Goal: Information Seeking & Learning: Learn about a topic

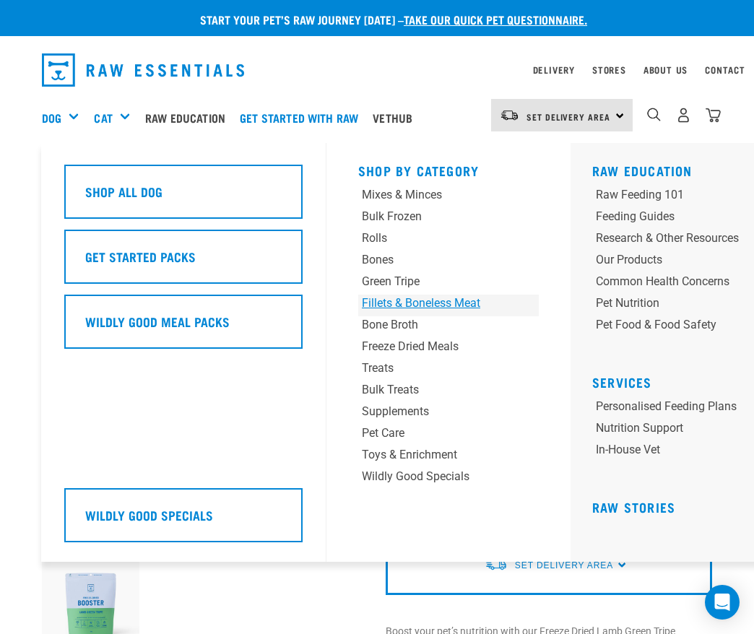
click at [457, 305] on div "Fillets & Boneless Meat" at bounding box center [433, 303] width 142 height 17
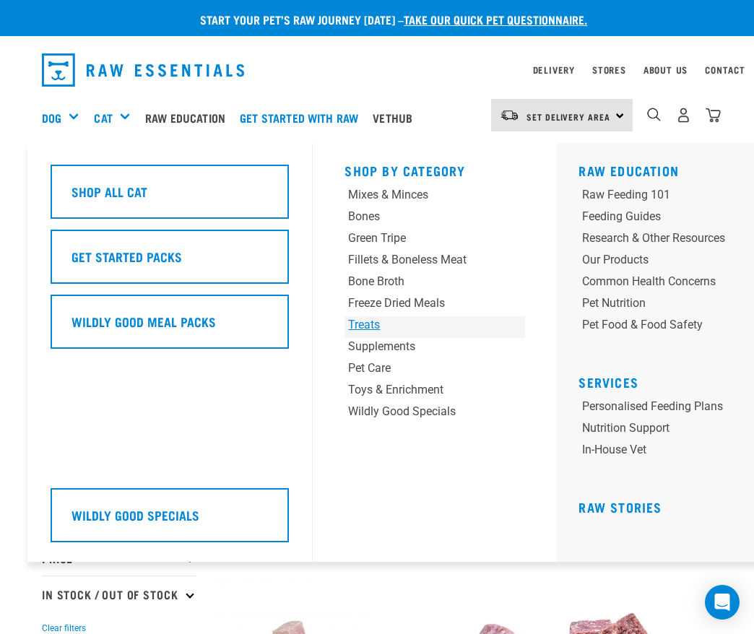
click at [359, 330] on div "Treats" at bounding box center [419, 324] width 142 height 17
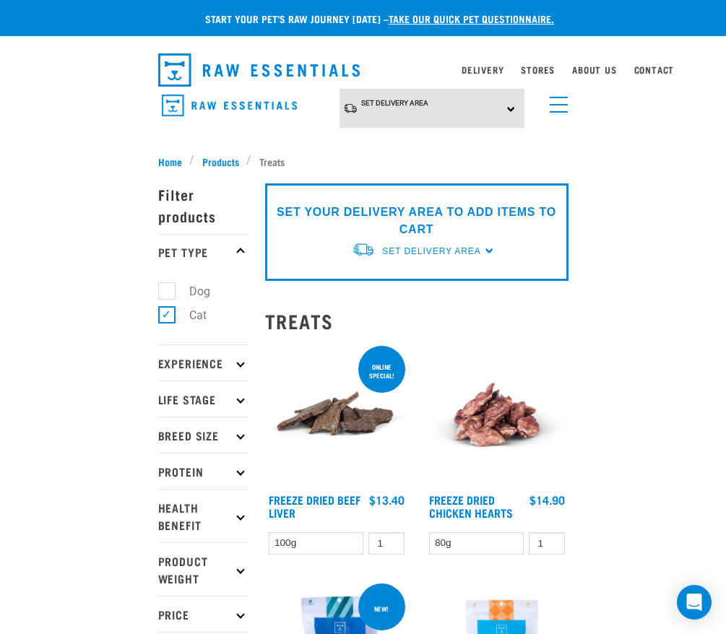
click at [228, 103] on img "dropdown navigation" at bounding box center [229, 106] width 135 height 22
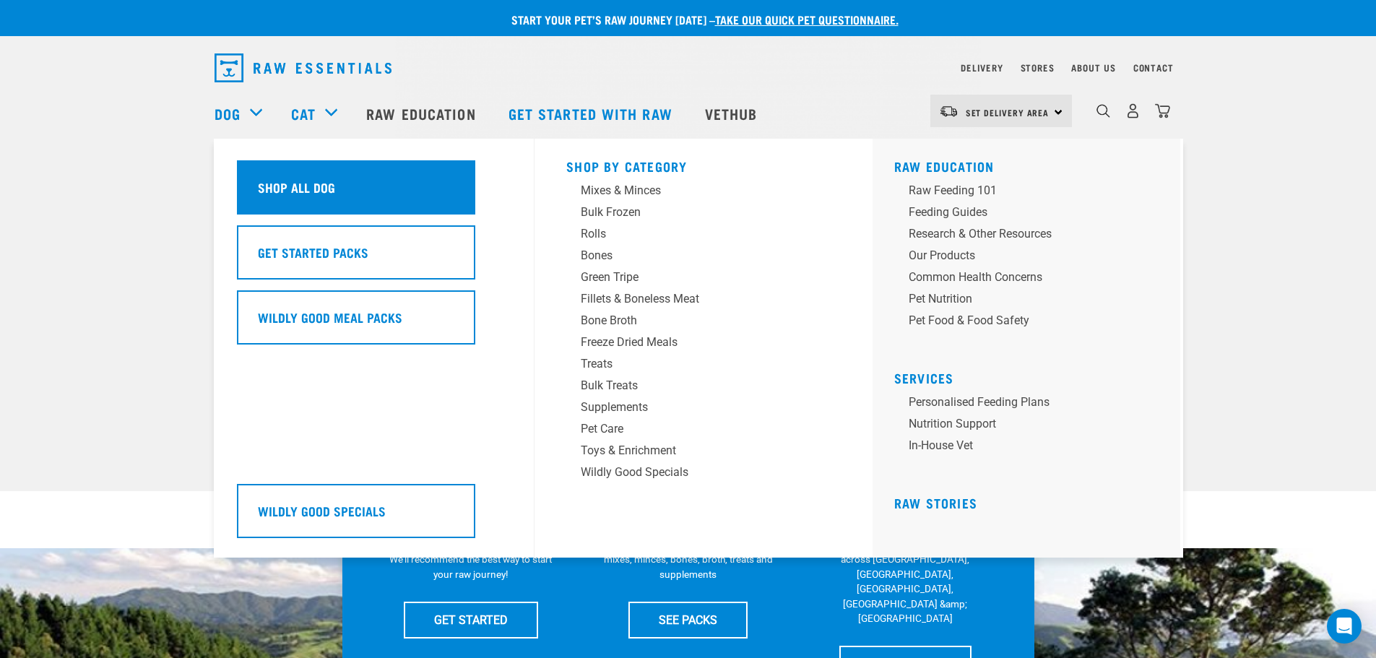
click at [362, 201] on div "Shop All Dog" at bounding box center [356, 187] width 238 height 54
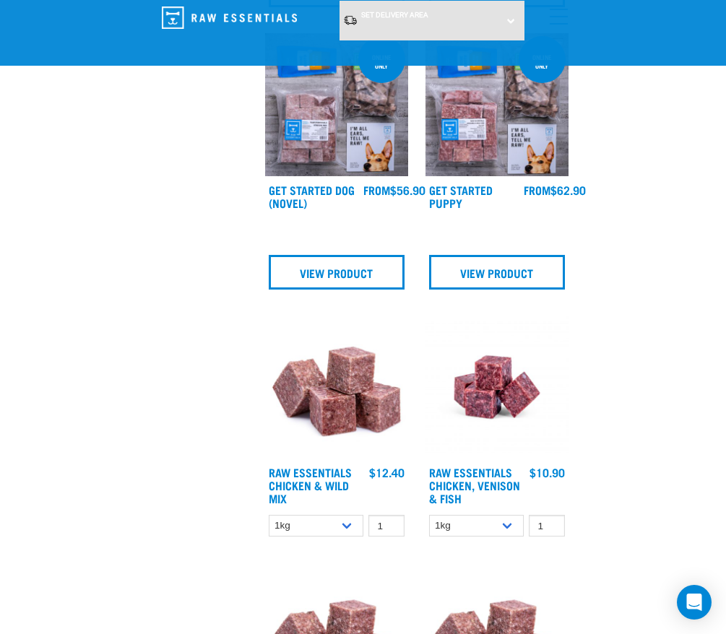
scroll to position [1444, 0]
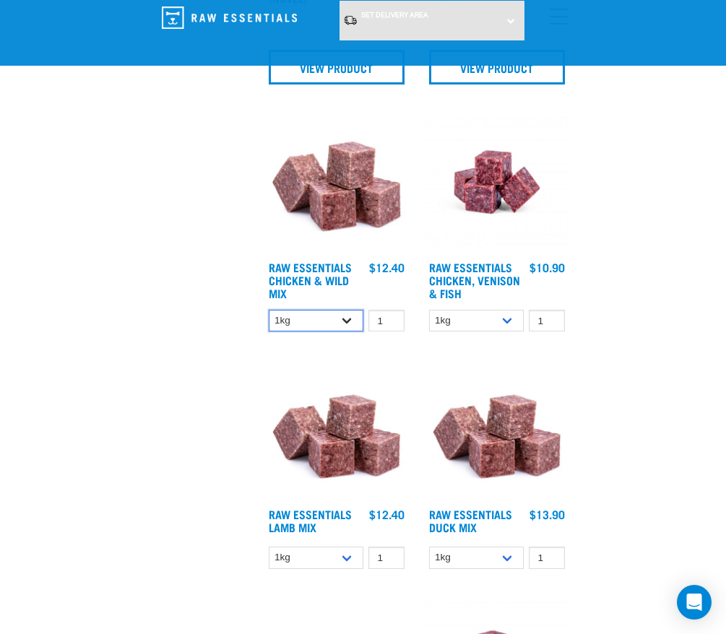
drag, startPoint x: 317, startPoint y: 318, endPoint x: 317, endPoint y: 329, distance: 10.8
click at [317, 318] on select "1kg 3kg Bulk (10kg)" at bounding box center [316, 321] width 95 height 22
click at [269, 310] on select "1kg 3kg Bulk (10kg)" at bounding box center [316, 321] width 95 height 22
click at [326, 325] on select "1kg 3kg Bulk (10kg)" at bounding box center [316, 321] width 95 height 22
select select "731"
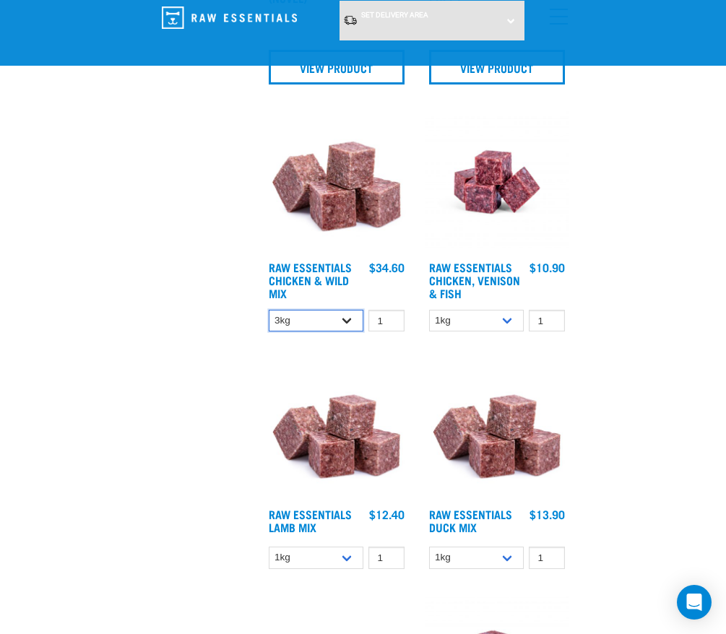
click at [269, 310] on select "1kg 3kg Bulk (10kg)" at bounding box center [316, 321] width 95 height 22
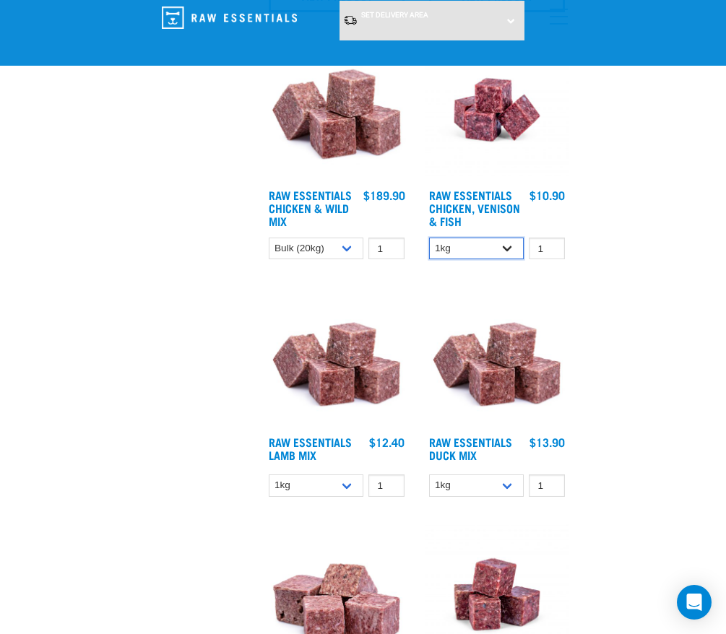
click at [481, 246] on select "1kg 3kg" at bounding box center [476, 249] width 95 height 22
select select "28665"
click at [429, 238] on select "1kg 3kg" at bounding box center [476, 249] width 95 height 22
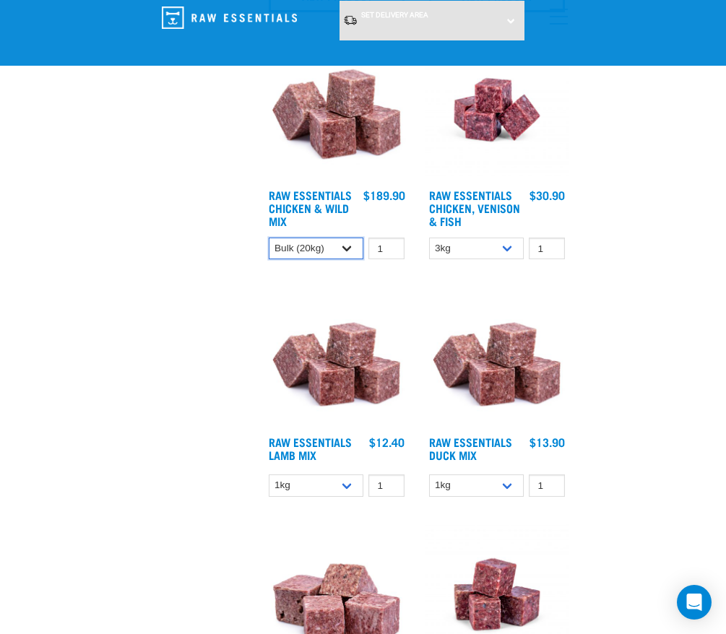
click at [307, 244] on select "1kg 3kg Bulk (10kg)" at bounding box center [316, 249] width 95 height 22
select select "709"
click at [269, 238] on select "1kg 3kg Bulk (10kg)" at bounding box center [316, 249] width 95 height 22
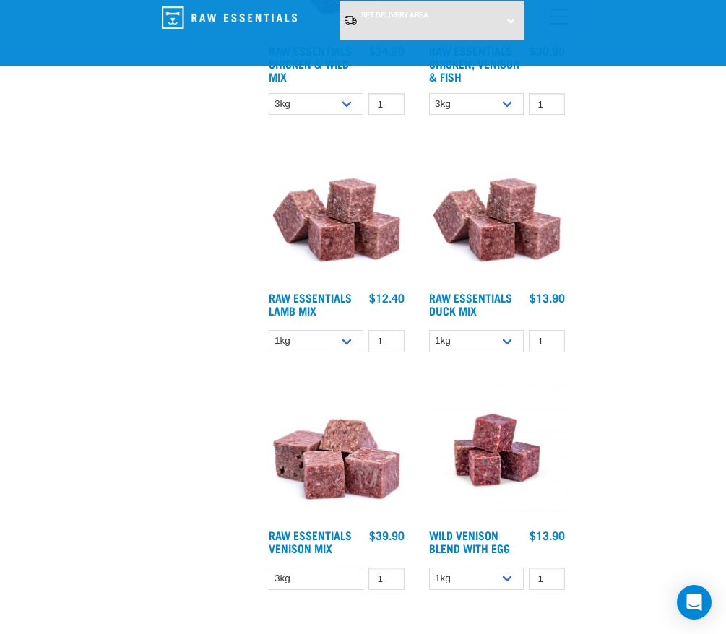
scroll to position [1733, 0]
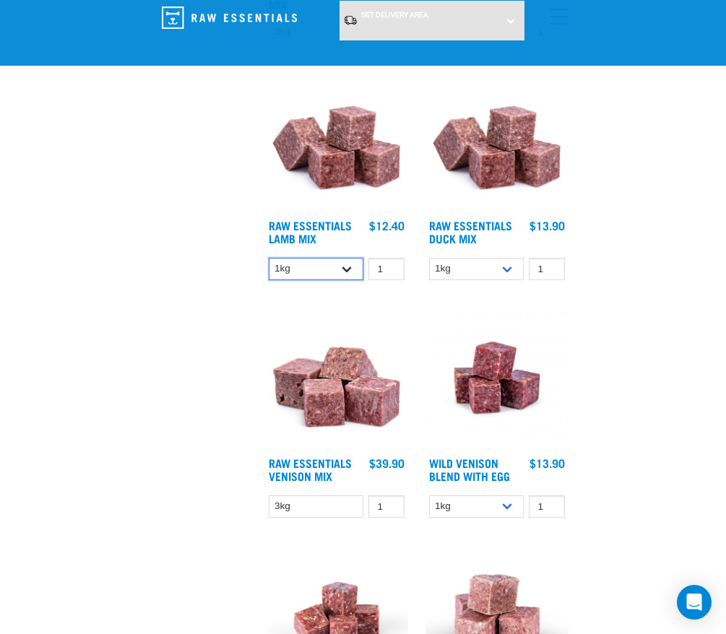
click at [287, 271] on select "1kg 3kg Bulk (10kg)" at bounding box center [316, 269] width 95 height 22
click at [269, 258] on select "1kg 3kg Bulk (10kg)" at bounding box center [316, 269] width 95 height 22
drag, startPoint x: 334, startPoint y: 267, endPoint x: 331, endPoint y: 279, distance: 11.9
click at [334, 267] on select "1kg 3kg Bulk (10kg)" at bounding box center [316, 269] width 95 height 22
select select "758"
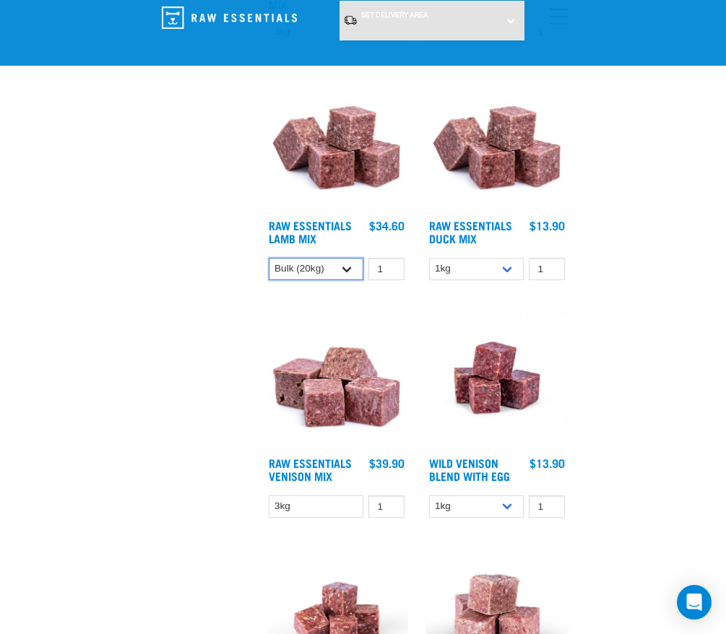
click at [269, 258] on select "1kg 3kg Bulk (10kg)" at bounding box center [316, 269] width 95 height 22
click at [474, 274] on select "1kg 3kg" at bounding box center [476, 269] width 95 height 22
select select "442098"
click at [429, 258] on select "1kg 3kg" at bounding box center [476, 269] width 95 height 22
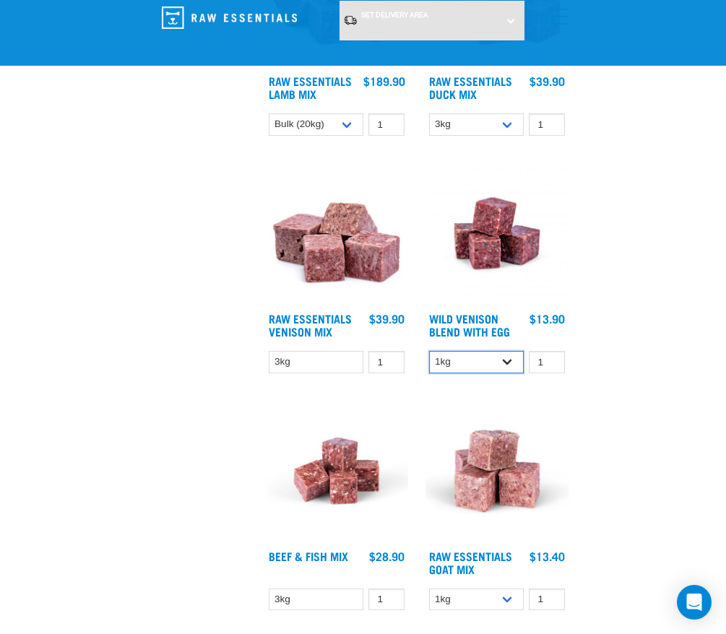
click at [465, 357] on select "1kg Bulk (10kg)" at bounding box center [476, 362] width 95 height 22
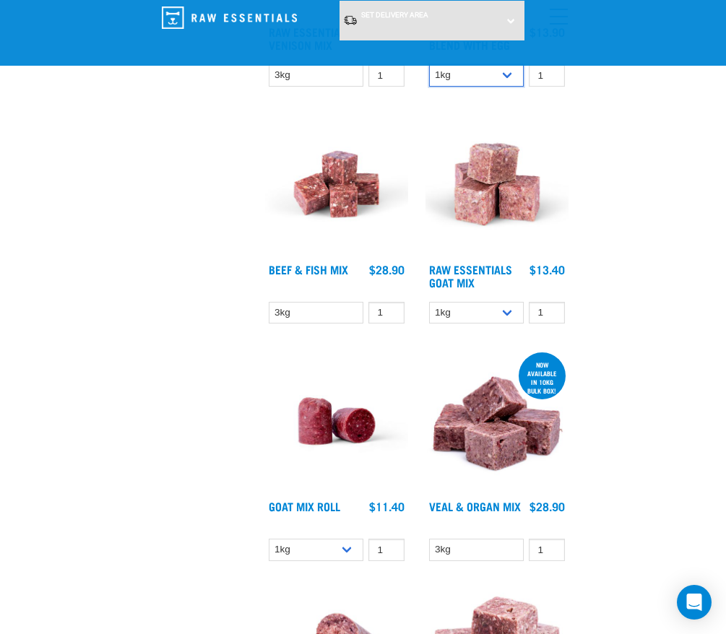
scroll to position [2167, 0]
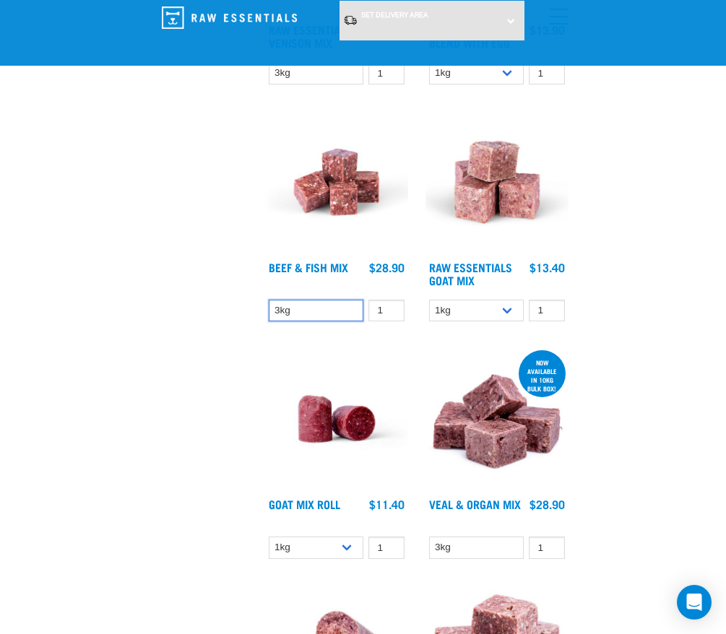
drag, startPoint x: 318, startPoint y: 311, endPoint x: 313, endPoint y: 318, distance: 8.4
click at [318, 311] on select "3kg" at bounding box center [316, 311] width 95 height 22
click at [314, 364] on img at bounding box center [336, 418] width 143 height 143
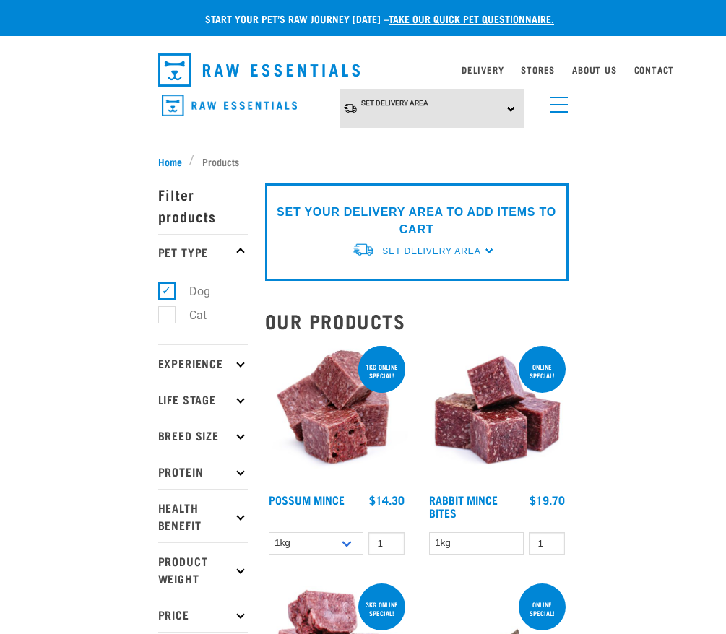
select select "709"
select select "28665"
select select "758"
select select "442098"
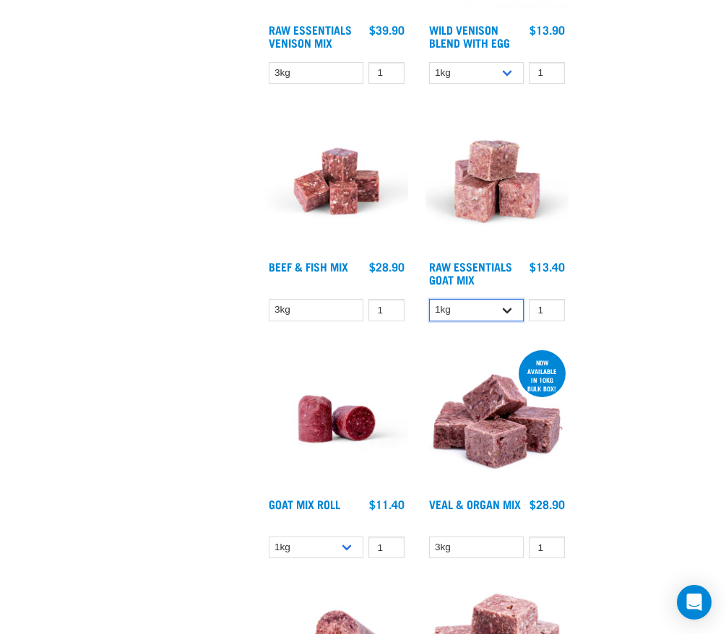
click at [487, 313] on select "1kg 3kg" at bounding box center [476, 310] width 95 height 22
select select "337219"
click at [429, 299] on select "1kg 3kg" at bounding box center [476, 310] width 95 height 22
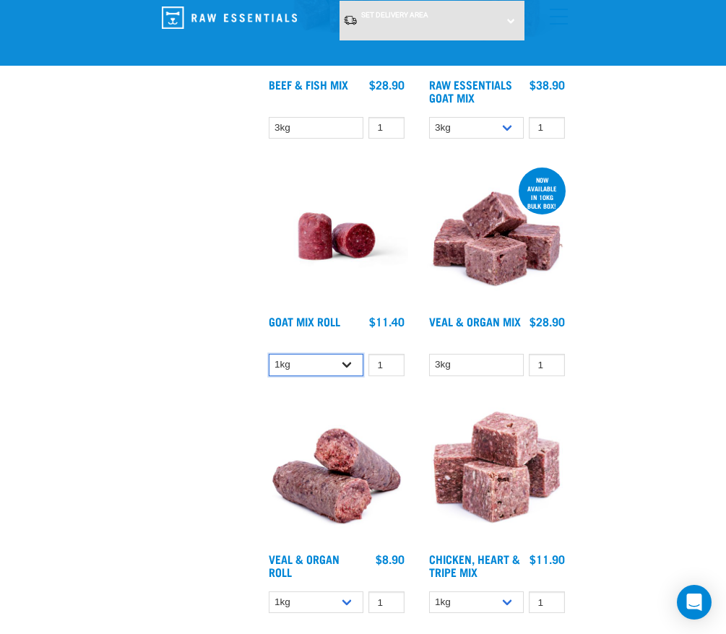
click at [290, 355] on select "1kg Bulk (10kg)" at bounding box center [316, 365] width 95 height 22
select select "443209"
click at [269, 354] on select "1kg Bulk (10kg)" at bounding box center [316, 365] width 95 height 22
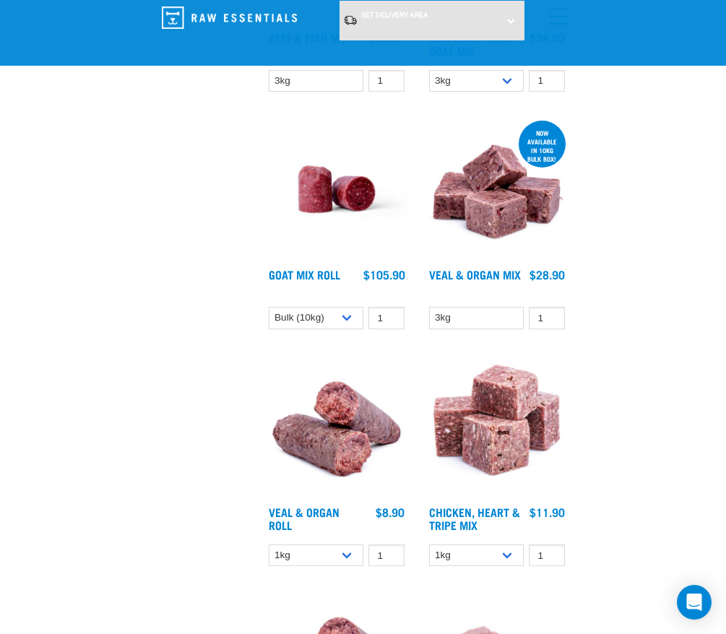
scroll to position [2422, 0]
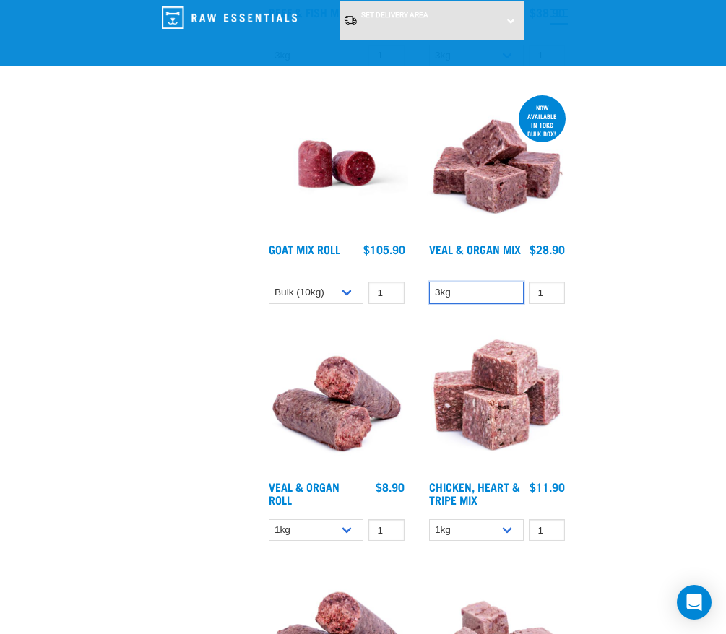
click at [477, 303] on select "3kg" at bounding box center [476, 293] width 95 height 22
click at [82, 342] on div "Start your pet’s raw journey today – take our quick pet questionnaire. Delivery…" at bounding box center [363, 70] width 726 height 4985
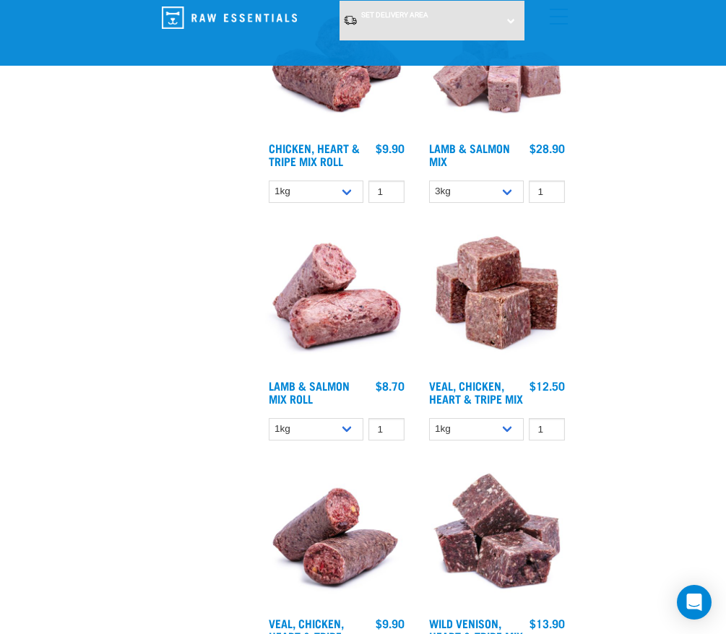
scroll to position [2999, 0]
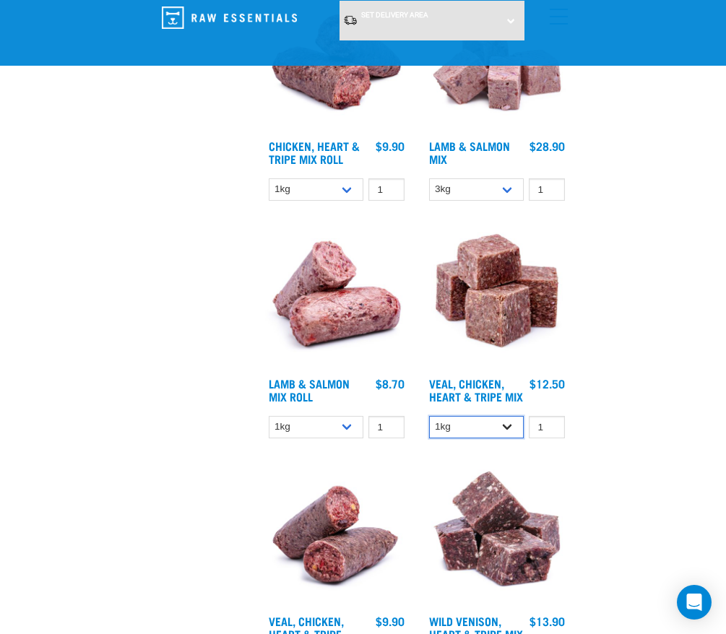
click at [438, 438] on select "1kg 3kg" at bounding box center [476, 427] width 95 height 22
select select "752"
click at [429, 425] on select "1kg 3kg" at bounding box center [476, 427] width 95 height 22
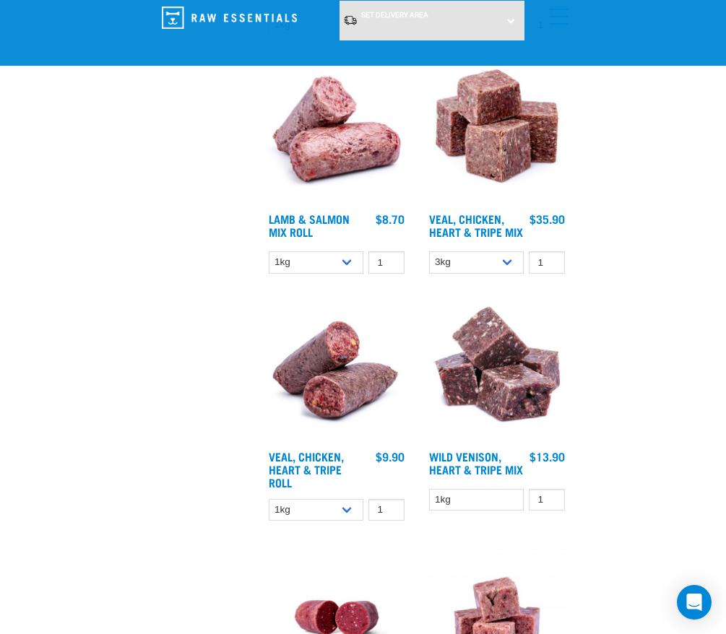
scroll to position [3216, 0]
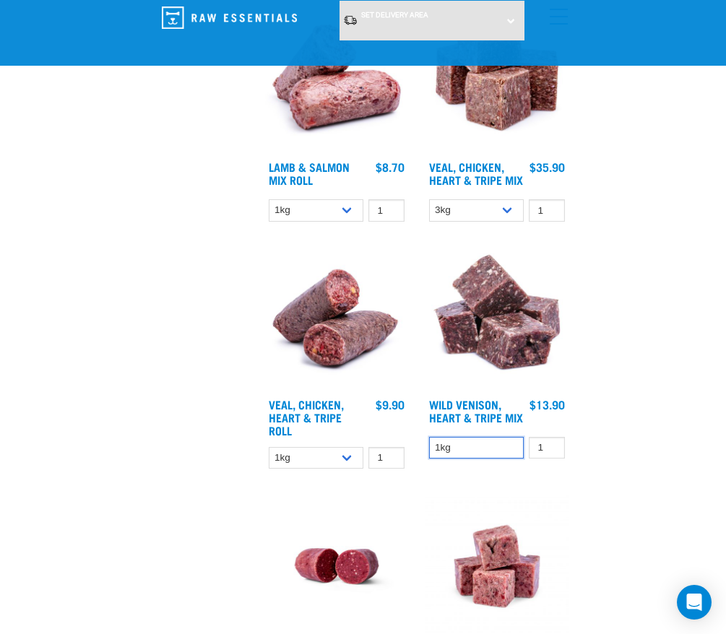
drag, startPoint x: 475, startPoint y: 462, endPoint x: 474, endPoint y: 478, distance: 16.0
click at [475, 459] on select "1kg" at bounding box center [476, 448] width 95 height 22
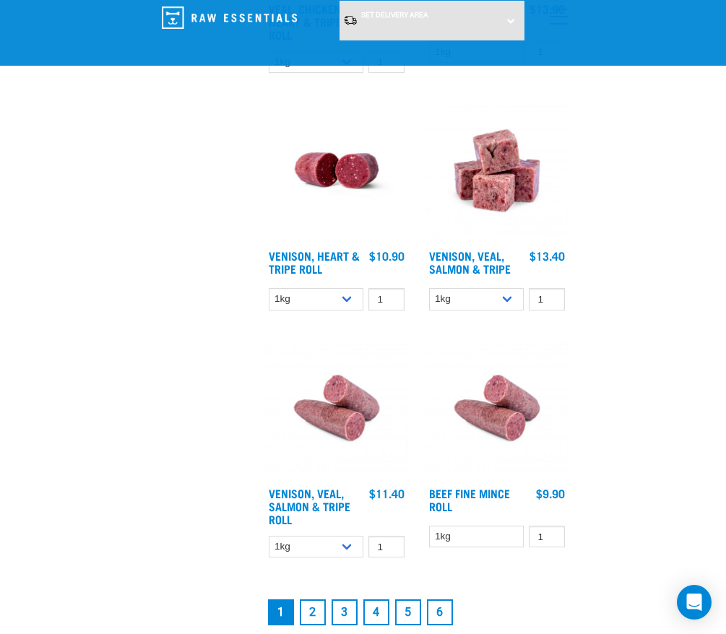
scroll to position [3649, 0]
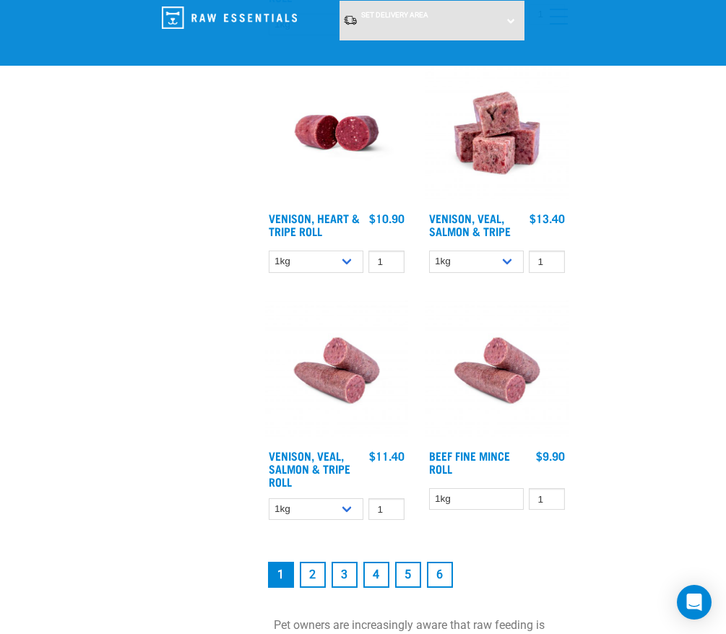
click at [318, 588] on link "2" at bounding box center [313, 575] width 26 height 26
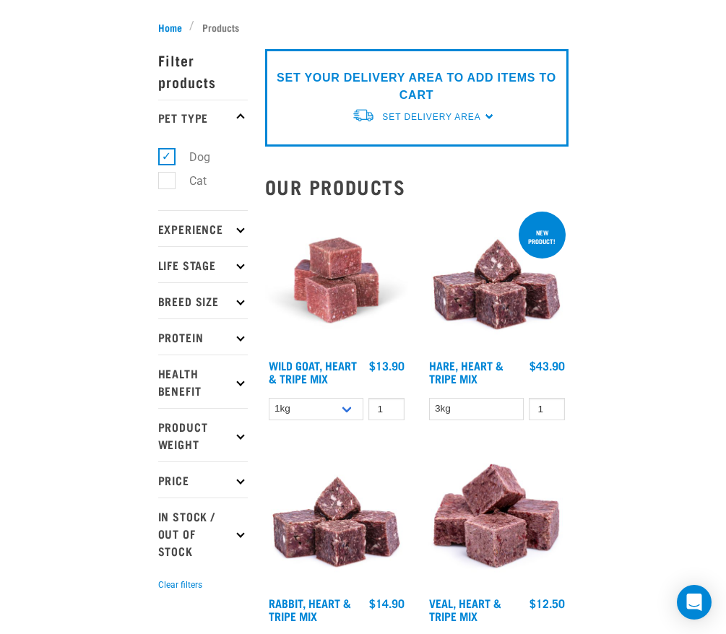
scroll to position [144, 0]
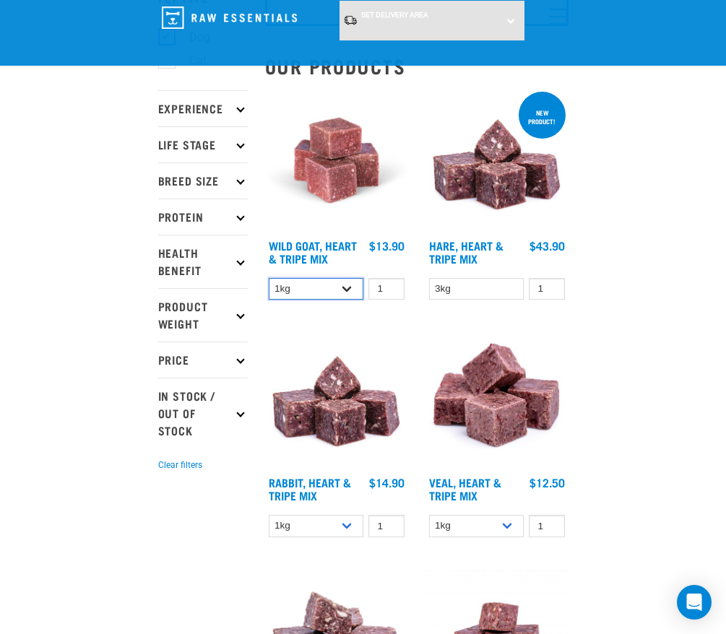
click at [303, 288] on select "1kg 3kg" at bounding box center [316, 289] width 95 height 22
select select "262170"
click at [269, 278] on select "1kg 3kg" at bounding box center [316, 289] width 95 height 22
click at [323, 529] on select "1kg 3kg" at bounding box center [316, 526] width 95 height 22
select select "706"
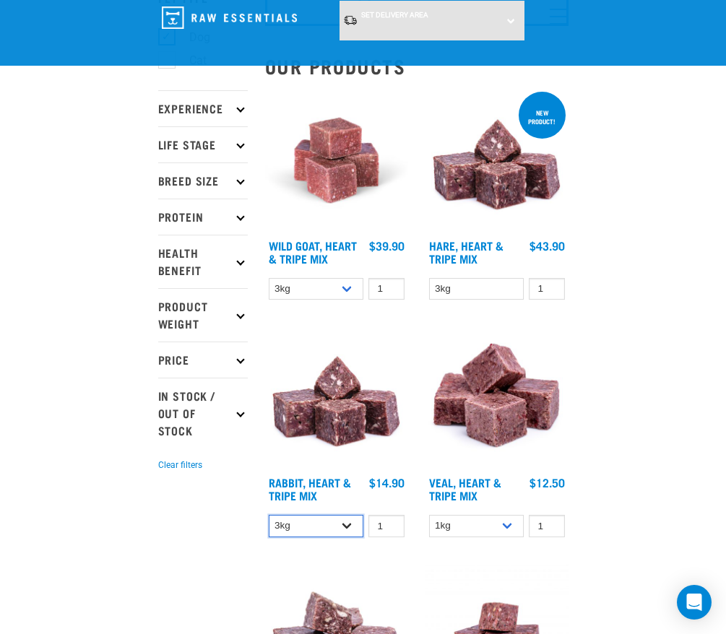
click at [269, 515] on select "1kg 3kg" at bounding box center [316, 526] width 95 height 22
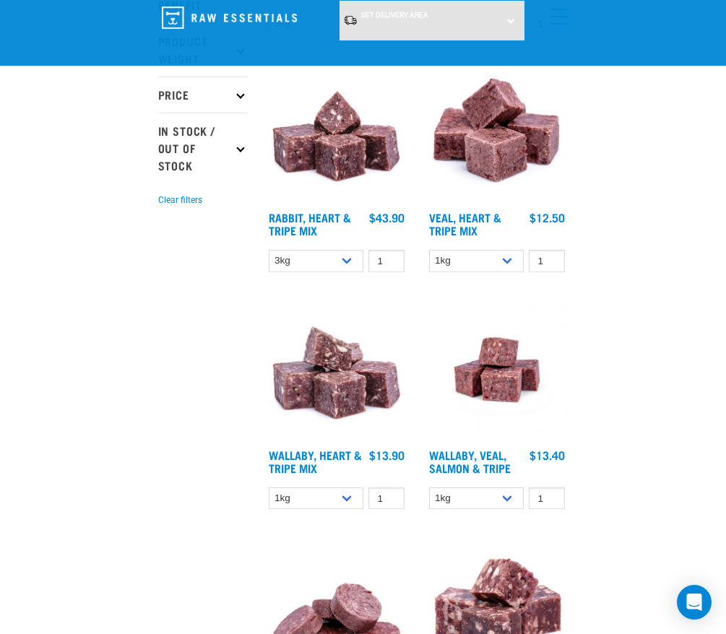
scroll to position [506, 0]
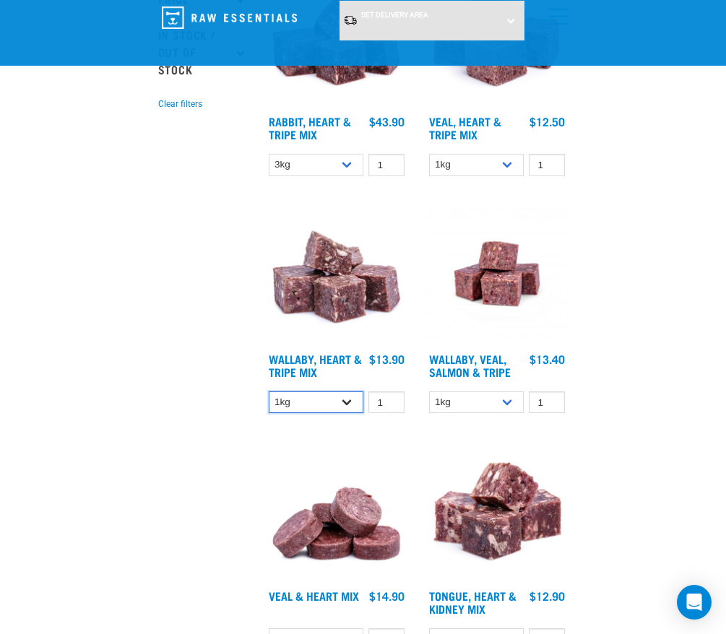
click at [313, 405] on select "1kg 3kg Bulk (10kg)" at bounding box center [316, 402] width 95 height 22
select select "776"
click at [269, 391] on select "1kg 3kg Bulk (10kg)" at bounding box center [316, 402] width 95 height 22
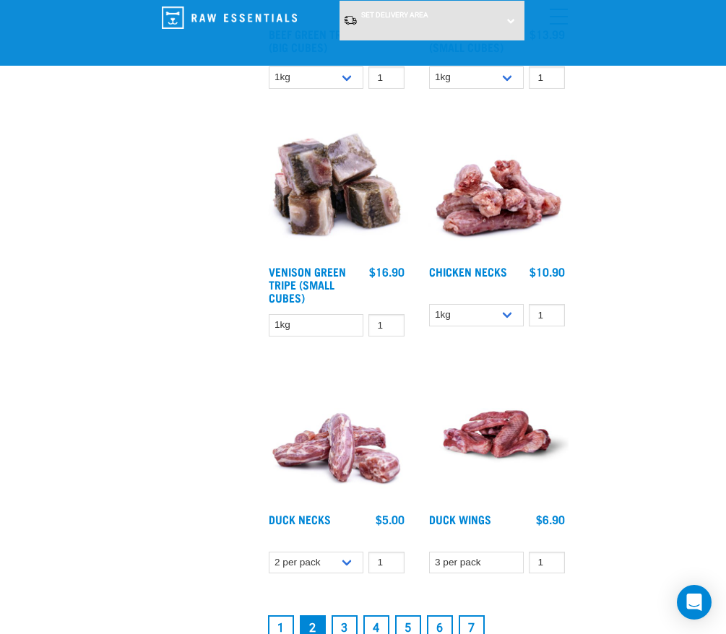
scroll to position [3467, 0]
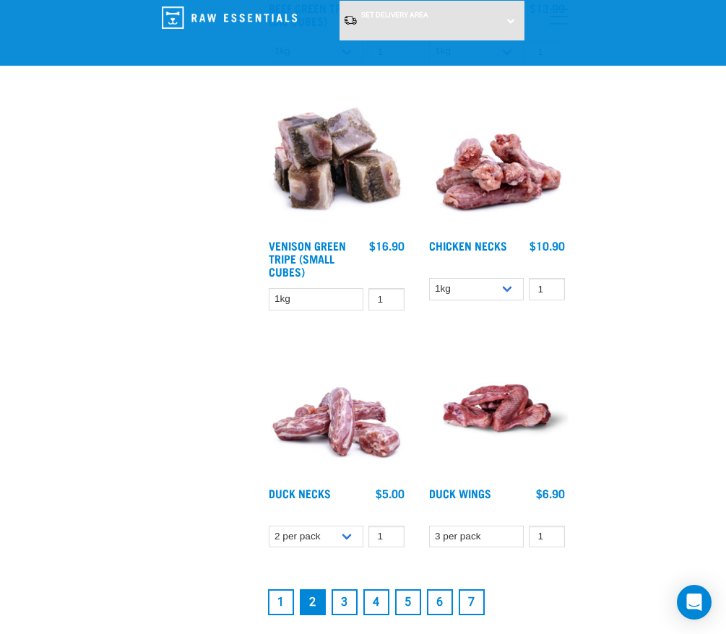
click at [342, 607] on link "3" at bounding box center [344, 602] width 26 height 26
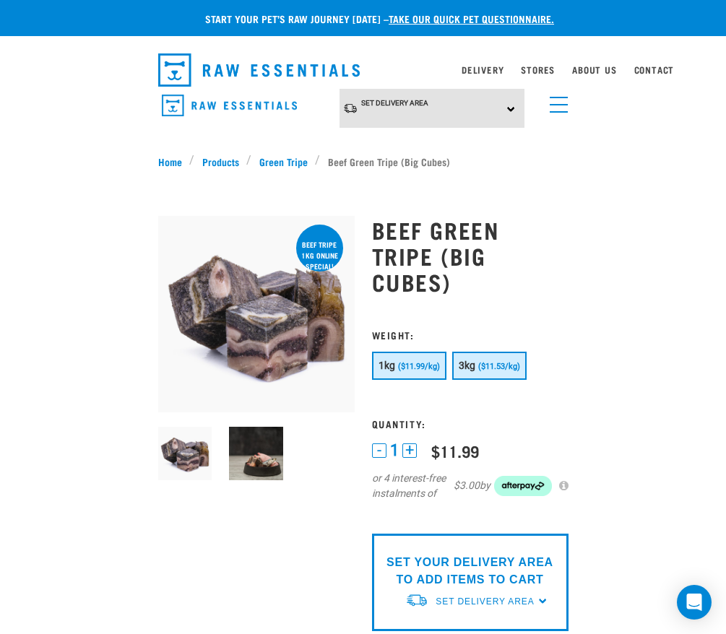
click at [515, 362] on span "($11.53/kg)" at bounding box center [499, 366] width 42 height 9
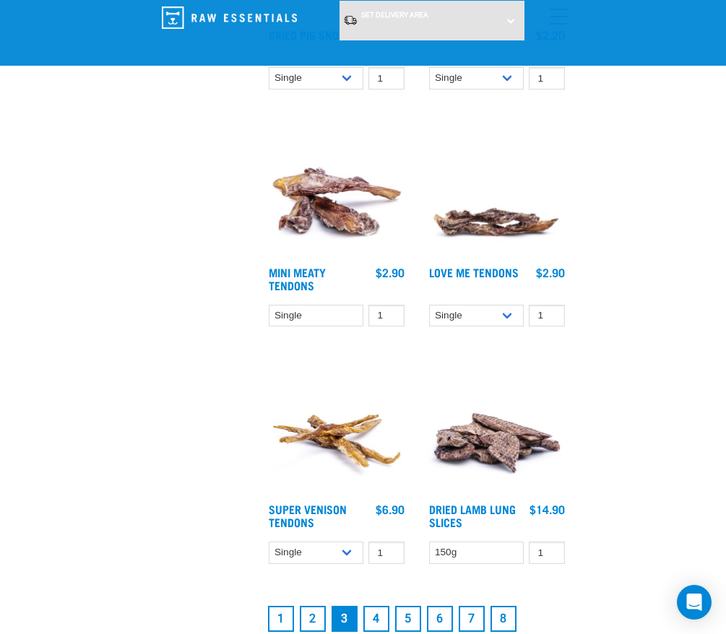
scroll to position [3611, 0]
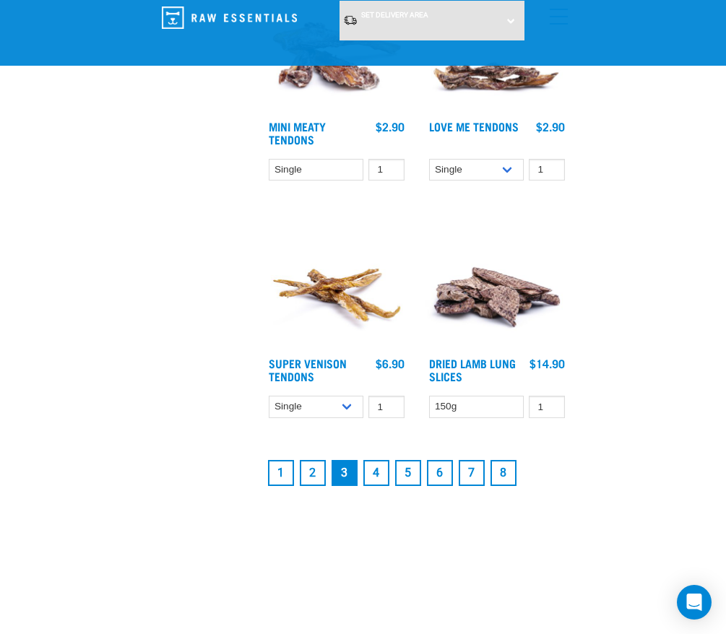
click at [375, 476] on link "4" at bounding box center [376, 473] width 26 height 26
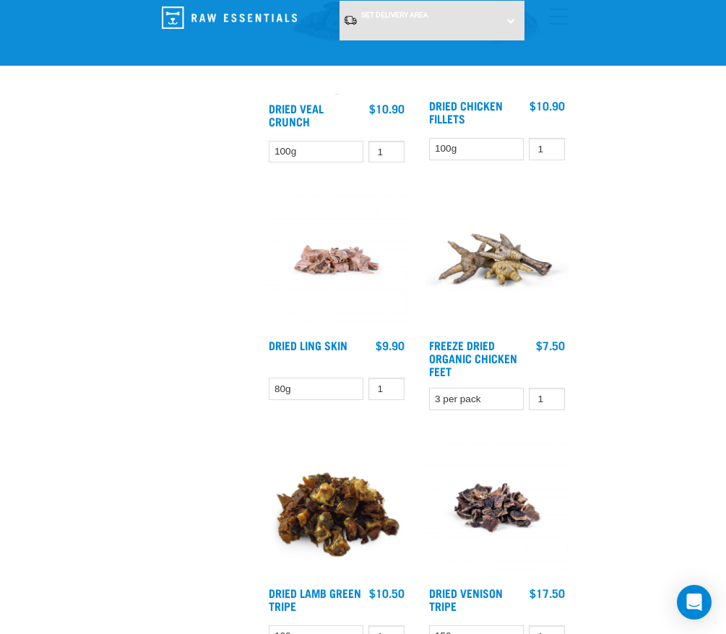
scroll to position [3539, 0]
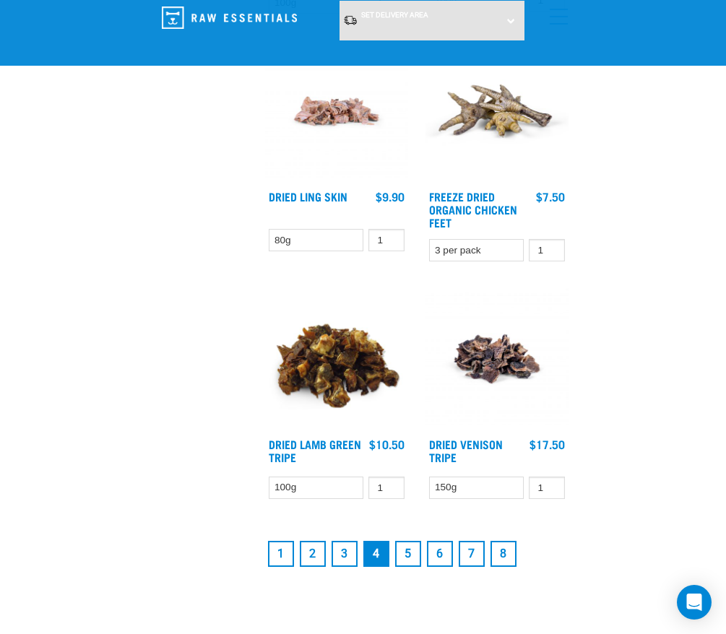
drag, startPoint x: 408, startPoint y: 567, endPoint x: 415, endPoint y: 559, distance: 10.3
click at [408, 567] on li "5" at bounding box center [408, 554] width 32 height 32
click at [417, 548] on link "5" at bounding box center [408, 554] width 26 height 26
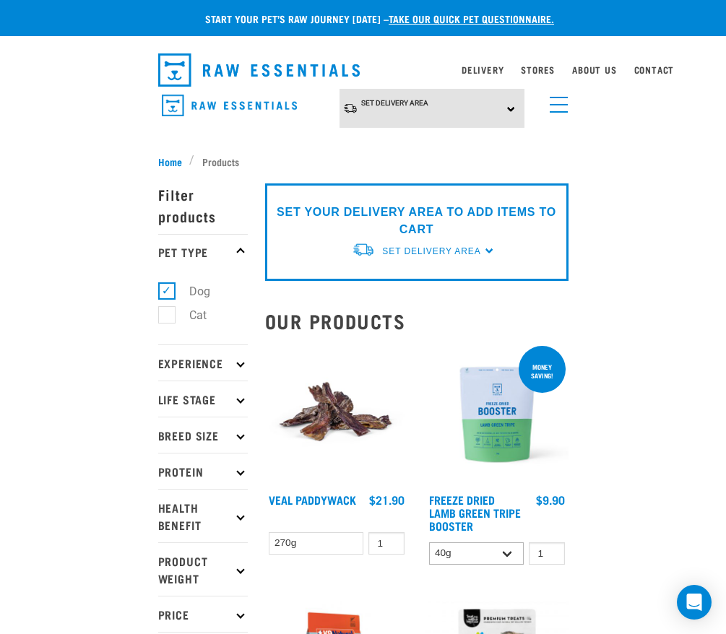
click at [477, 565] on div "40g 200g 1 0 100" at bounding box center [496, 553] width 143 height 25
click at [479, 557] on select "40g 200g" at bounding box center [476, 553] width 95 height 22
select select "348055"
click at [429, 542] on select "40g 200g" at bounding box center [476, 553] width 95 height 22
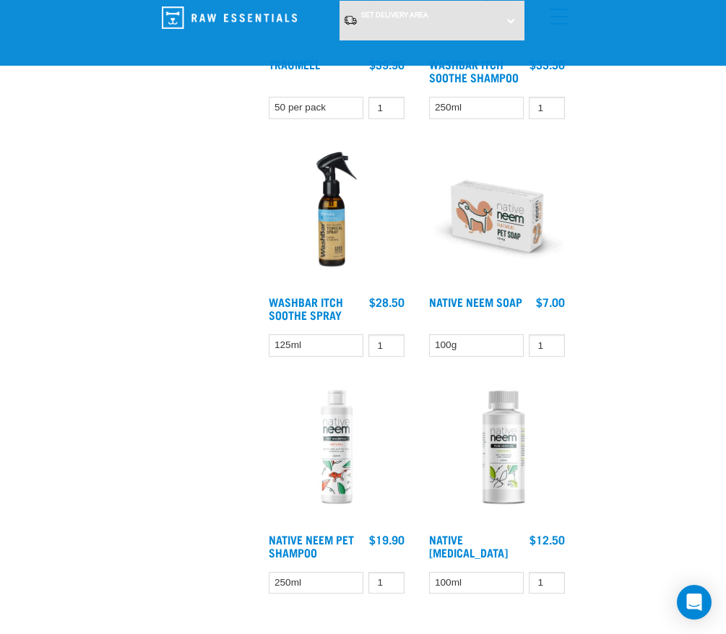
scroll to position [3683, 0]
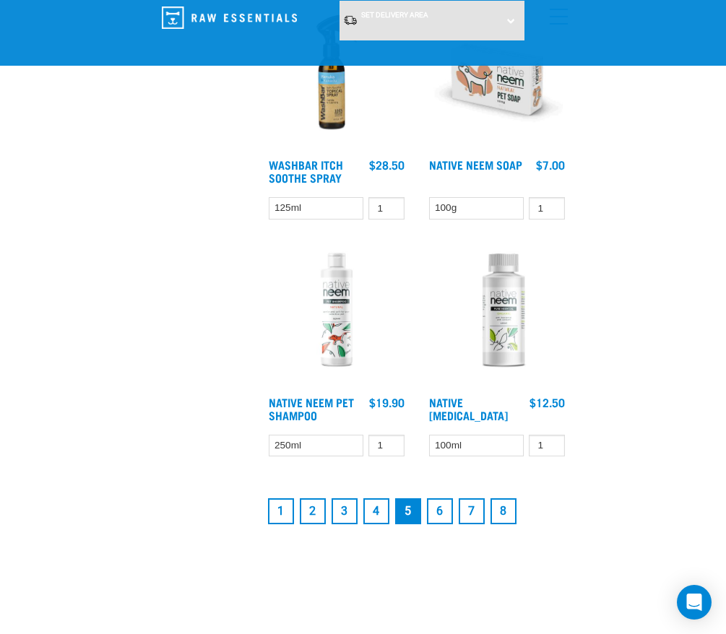
click at [442, 506] on link "6" at bounding box center [440, 511] width 26 height 26
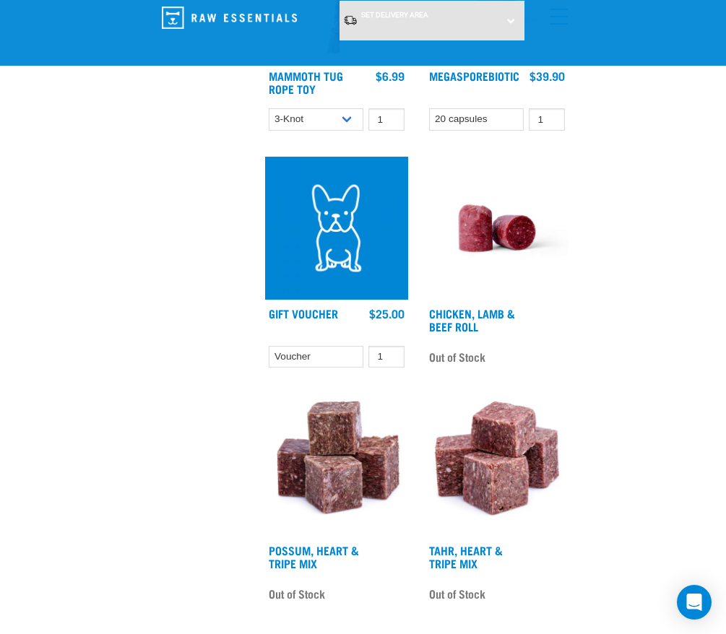
scroll to position [3755, 0]
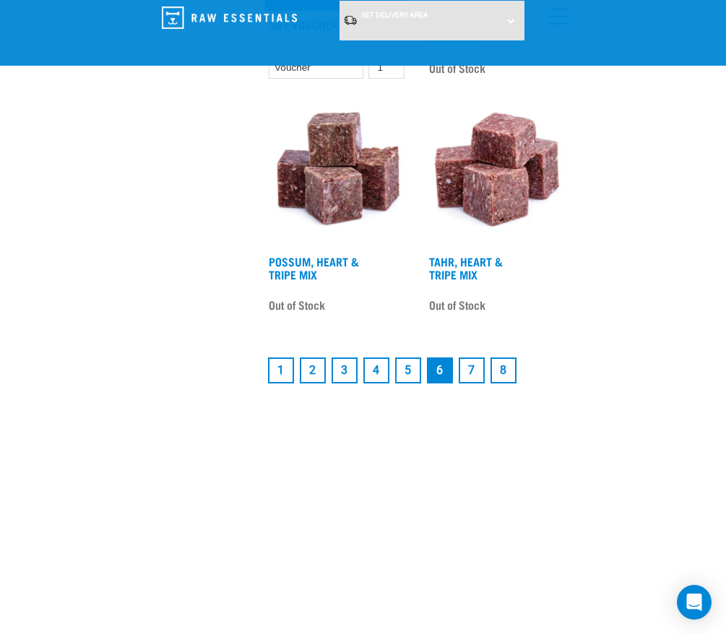
click at [463, 366] on link "7" at bounding box center [472, 370] width 26 height 26
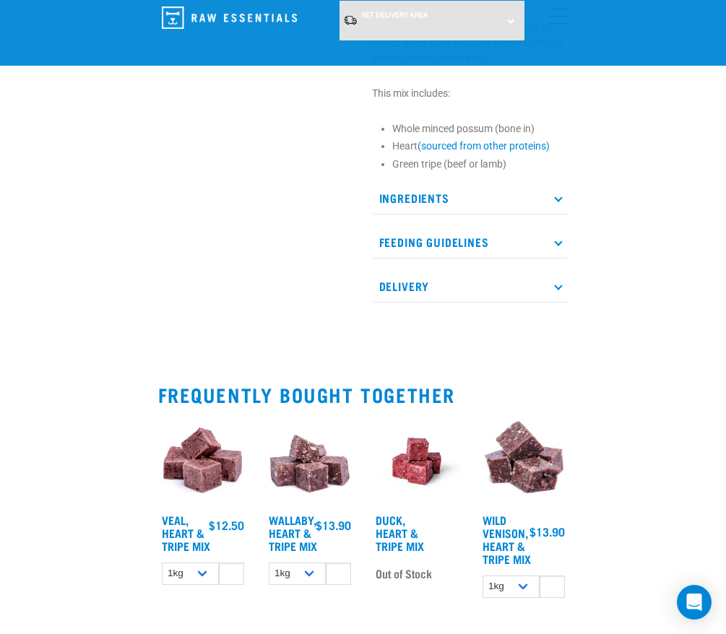
scroll to position [578, 0]
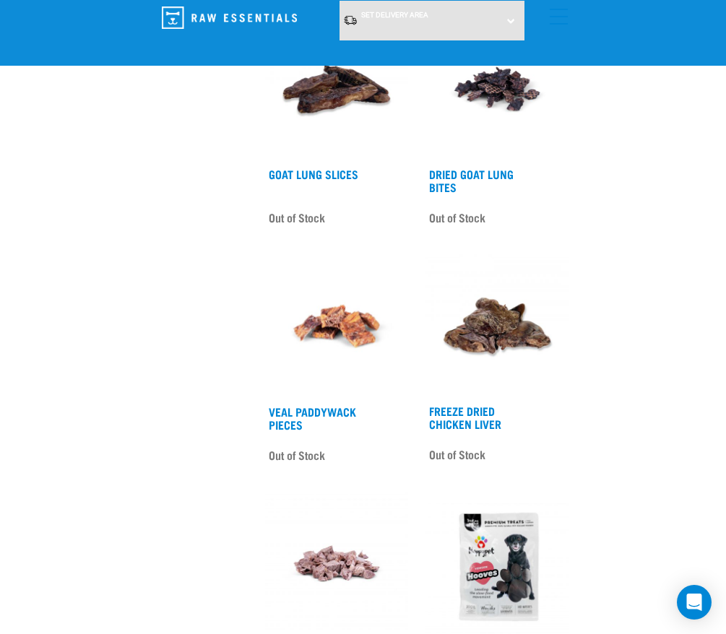
scroll to position [3539, 0]
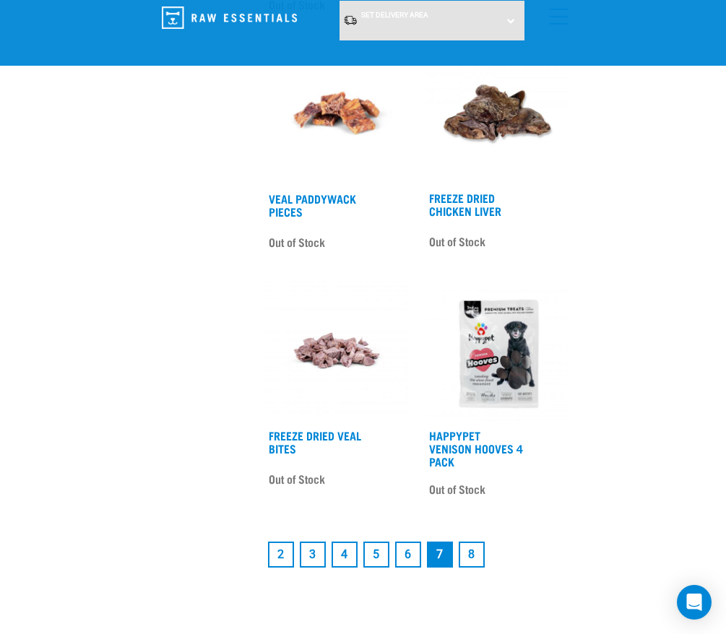
click at [482, 543] on link "8" at bounding box center [472, 555] width 26 height 26
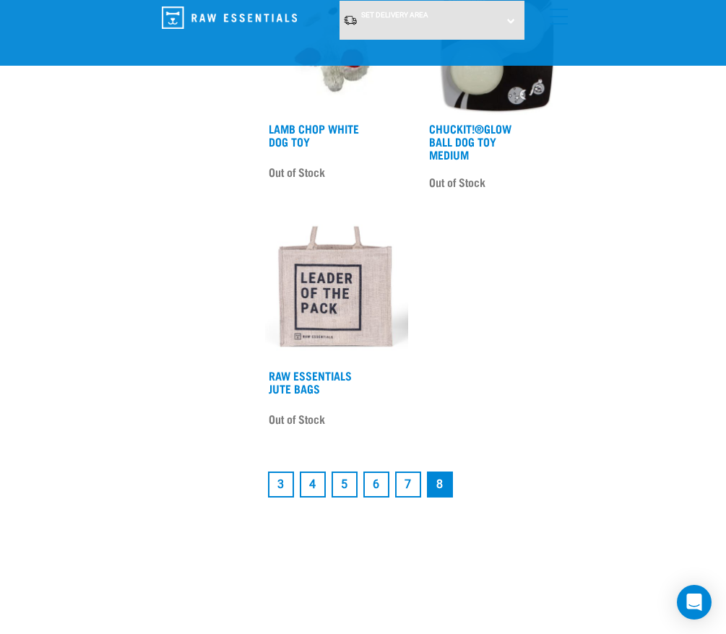
scroll to position [794, 0]
